Goal: Information Seeking & Learning: Learn about a topic

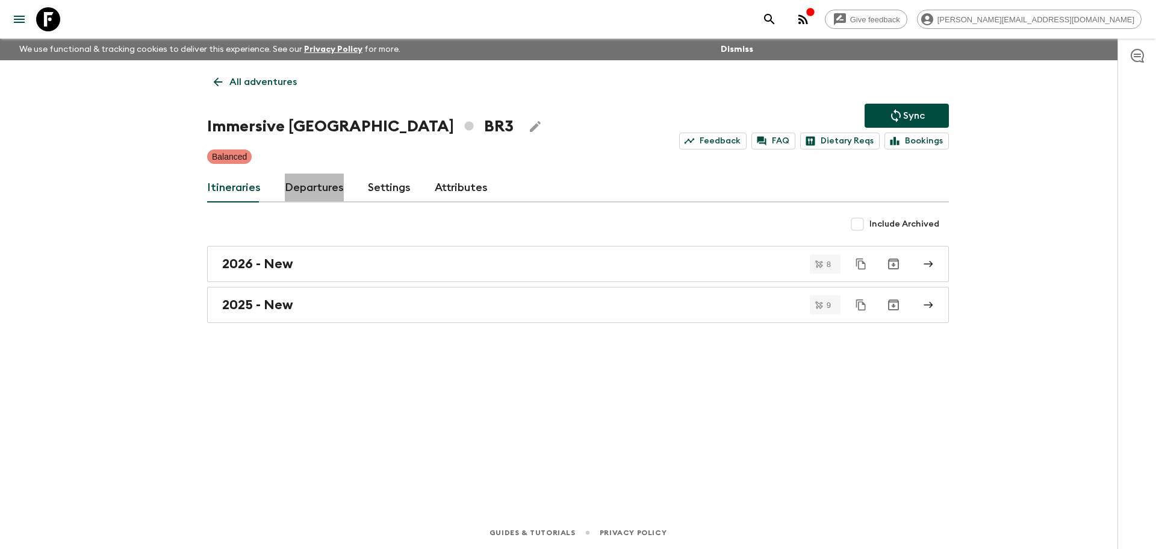
click at [326, 189] on link "Departures" at bounding box center [314, 187] width 59 height 29
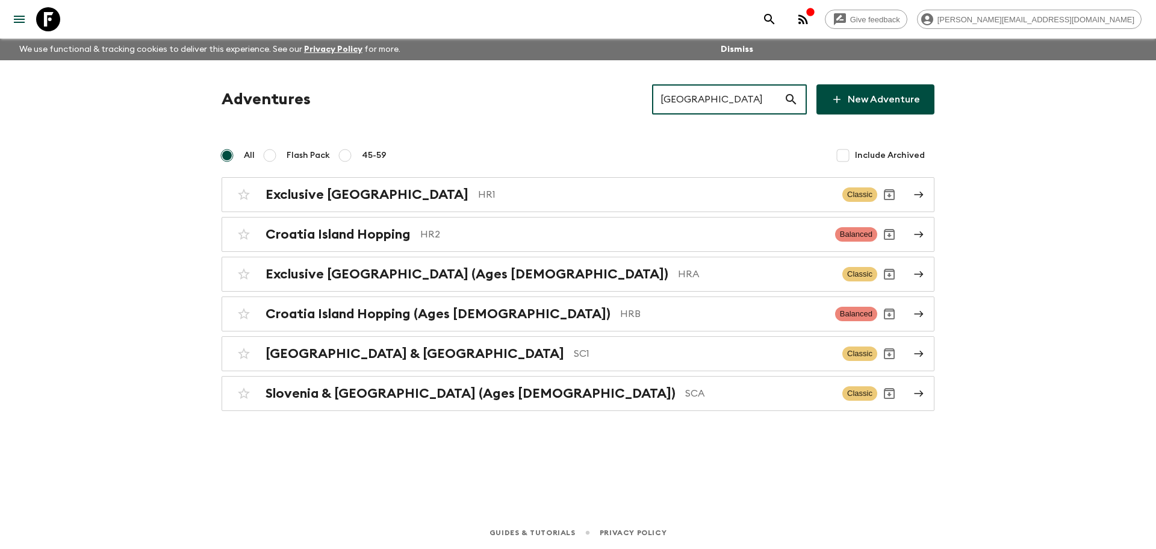
drag, startPoint x: 718, startPoint y: 101, endPoint x: 619, endPoint y: 105, distance: 98.9
click at [619, 105] on div "Adventures croatia ​ New Adventure" at bounding box center [578, 99] width 713 height 30
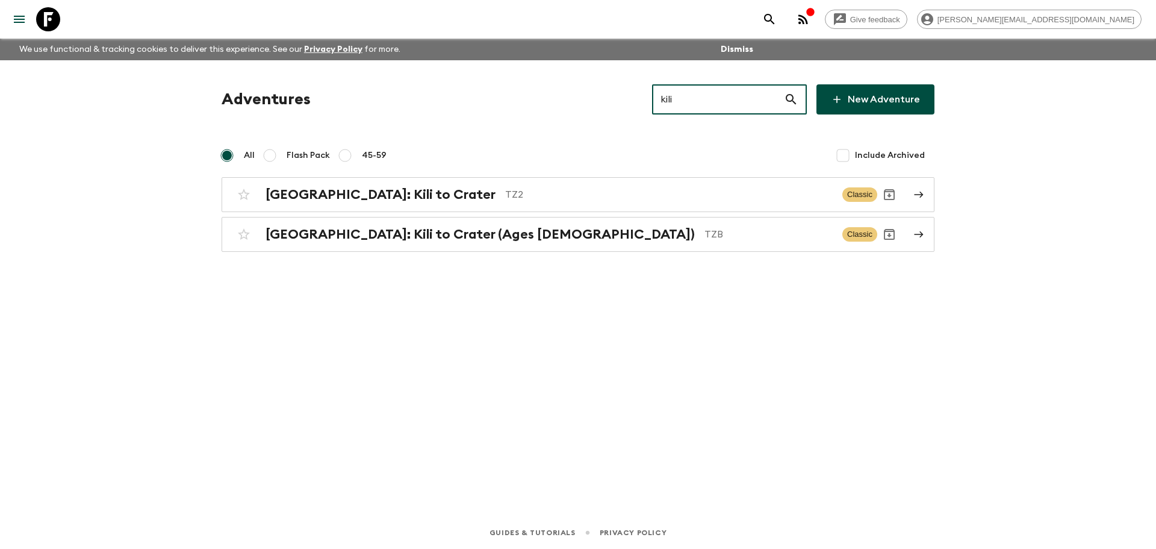
type input "kili"
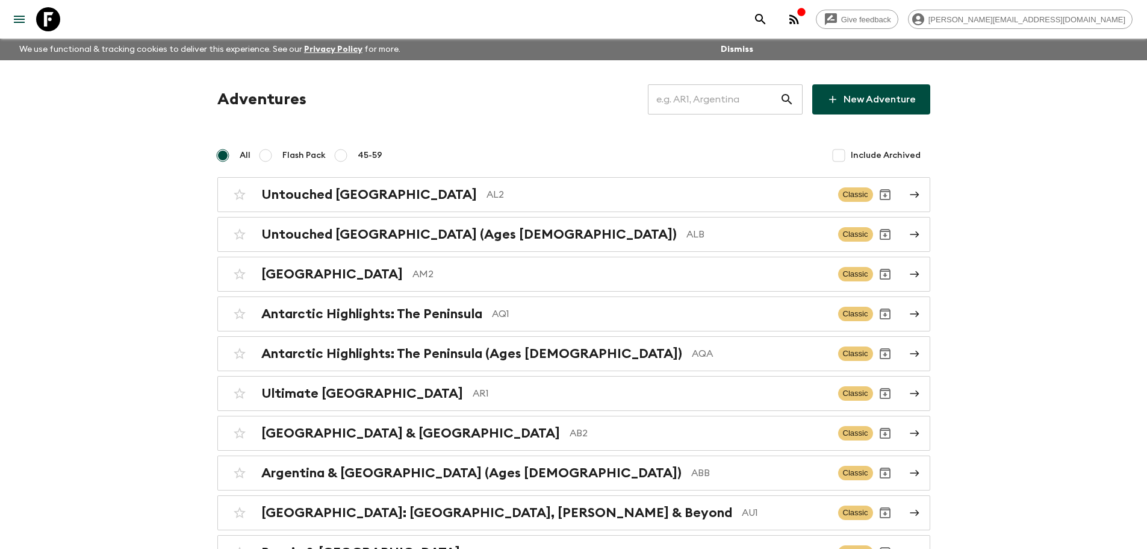
click at [685, 113] on input "text" at bounding box center [714, 100] width 132 height 34
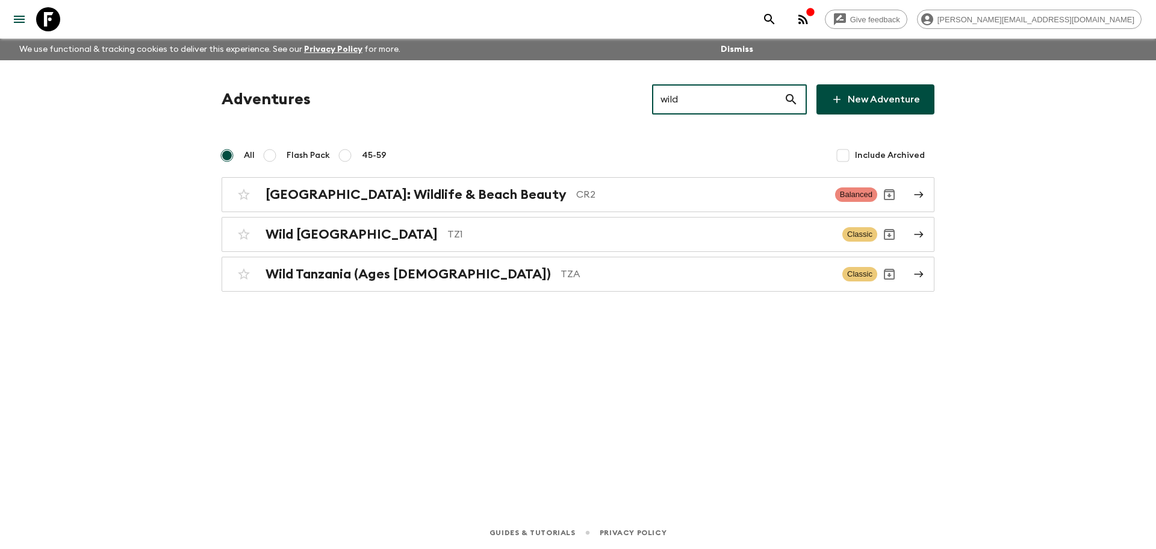
type input "wild"
